Goal: Transaction & Acquisition: Purchase product/service

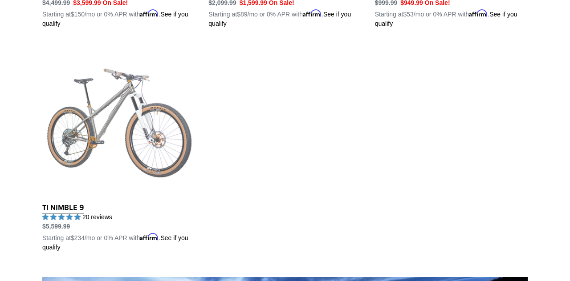
click at [78, 135] on link "TI NIMBLE 9" at bounding box center [118, 148] width 153 height 208
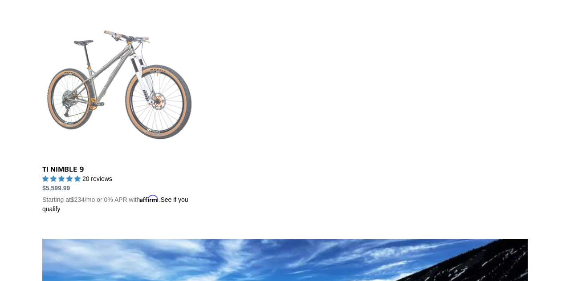
scroll to position [488, 0]
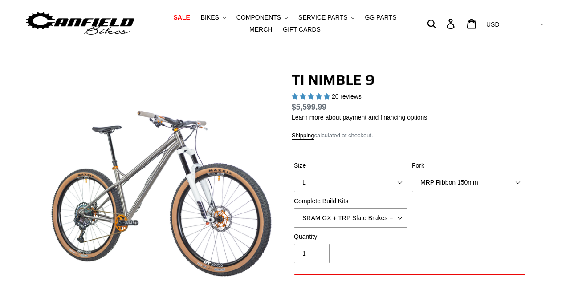
scroll to position [50, 0]
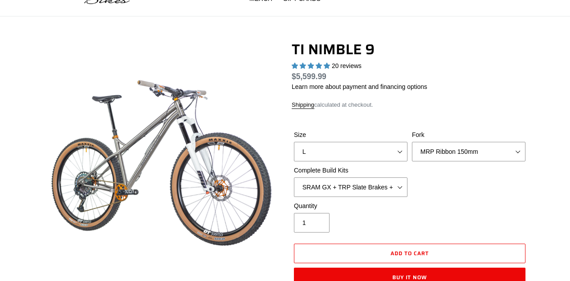
select select "highest-rating"
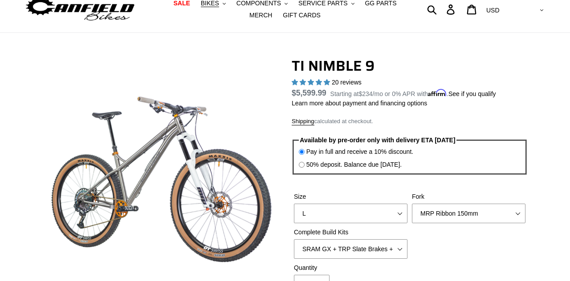
scroll to position [31, 0]
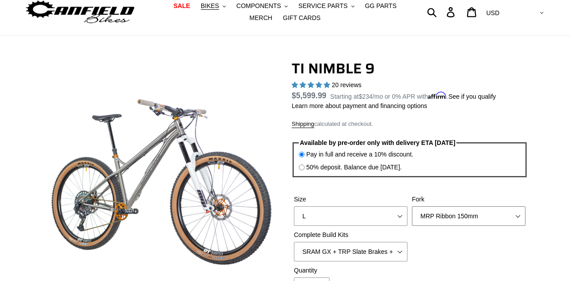
click at [518, 221] on select "MRP Ribbon 150mm RockShox Lyrik 150mm Fox Factory 36 150mm Cane Creek Helm 150m…" at bounding box center [469, 217] width 114 height 20
select select "Fork - None"
click at [412, 207] on select "MRP Ribbon 150mm RockShox Lyrik 150mm Fox Factory 36 150mm Cane Creek Helm 150m…" at bounding box center [469, 217] width 114 height 20
click at [401, 251] on select "SRAM GX + TRP Slate Brakes + Rotors + e13 LG-1 Wheels SHIMANO XT + SHIMANO brak…" at bounding box center [351, 252] width 114 height 20
select select "Complete Build Kit - None (Contact us for Custom Builds)"
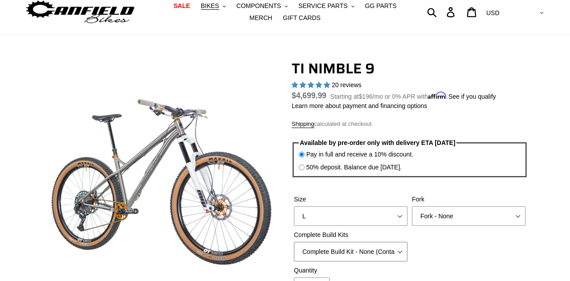
click at [294, 242] on select "SRAM GX + TRP Slate Brakes + Rotors + e13 LG-1 Wheels SHIMANO XT + SHIMANO brak…" at bounding box center [351, 252] width 114 height 20
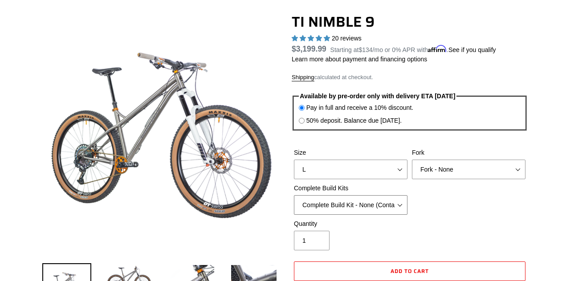
scroll to position [97, 0]
